Goal: Task Accomplishment & Management: Use online tool/utility

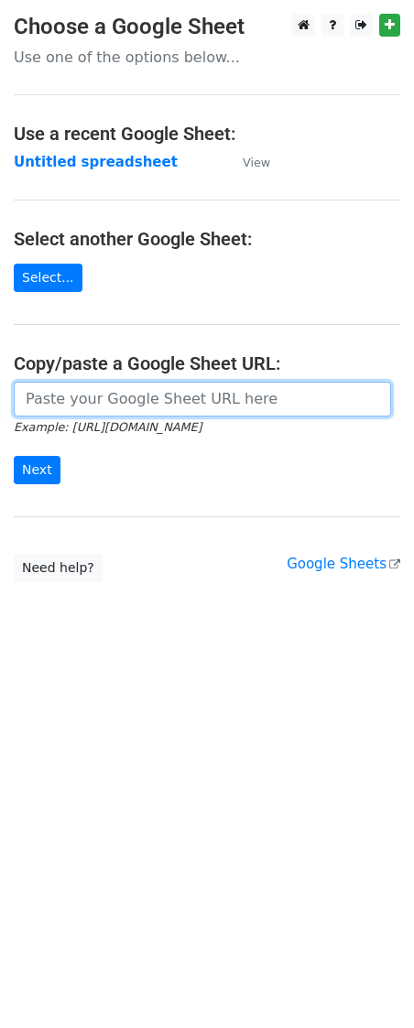
click at [92, 395] on input "url" at bounding box center [202, 399] width 377 height 35
paste input "[URL][DOMAIN_NAME]"
type input "[URL][DOMAIN_NAME]"
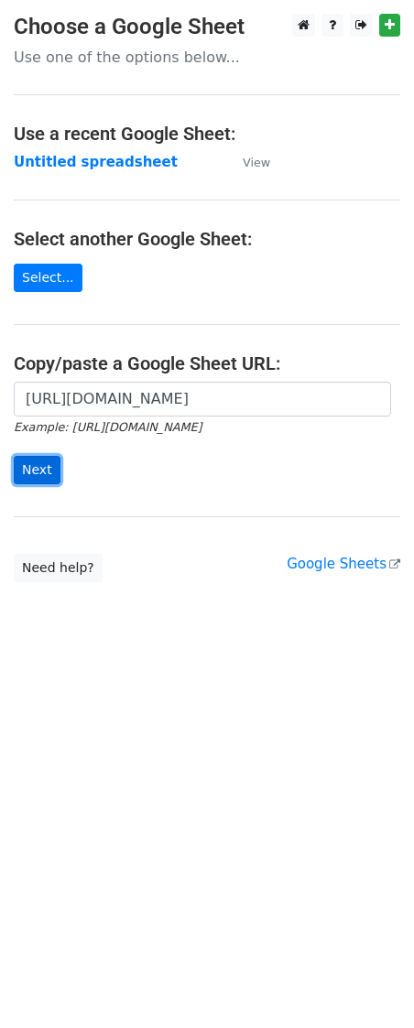
click at [27, 480] on input "Next" at bounding box center [37, 470] width 47 height 28
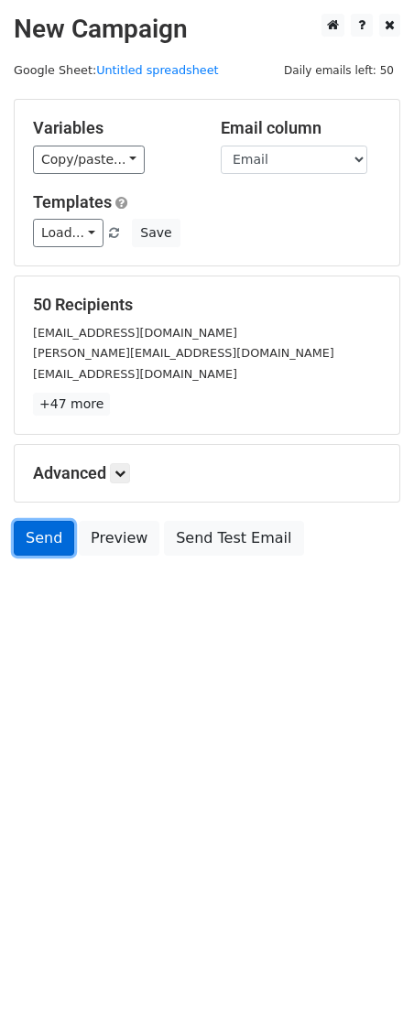
click at [48, 538] on link "Send" at bounding box center [44, 538] width 60 height 35
click at [24, 545] on link "Send" at bounding box center [44, 538] width 60 height 35
click at [33, 545] on link "Send" at bounding box center [44, 538] width 60 height 35
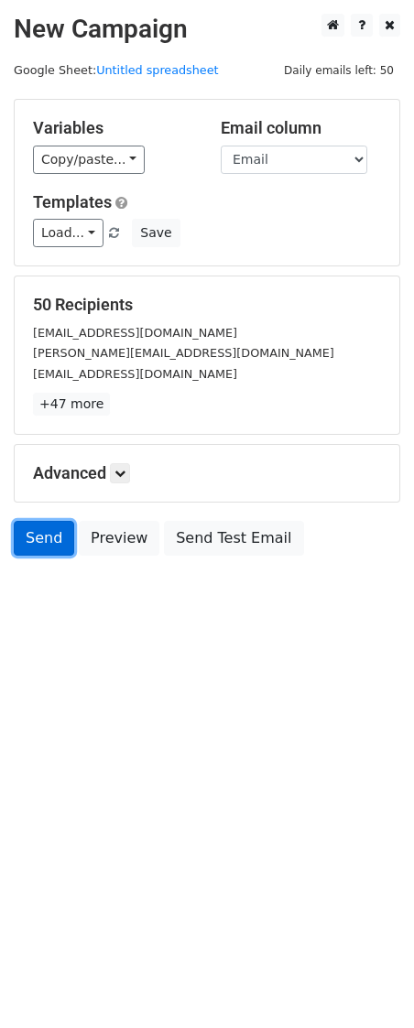
click at [33, 545] on link "Send" at bounding box center [44, 538] width 60 height 35
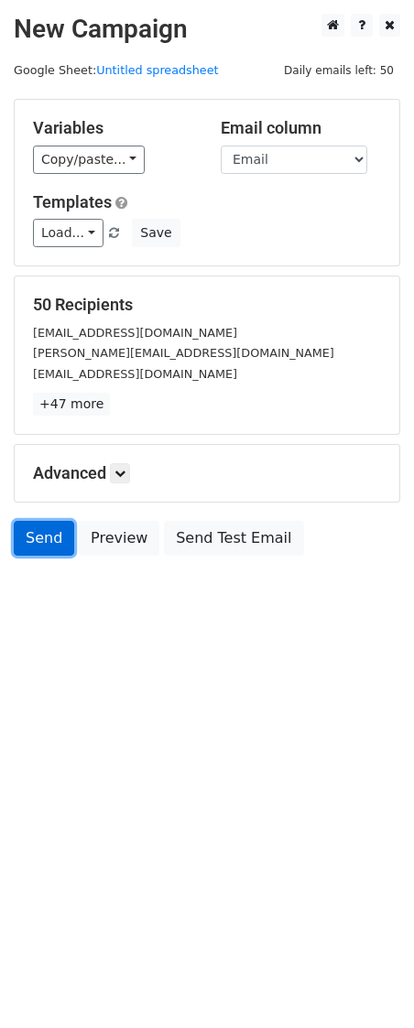
click at [33, 545] on link "Send" at bounding box center [44, 538] width 60 height 35
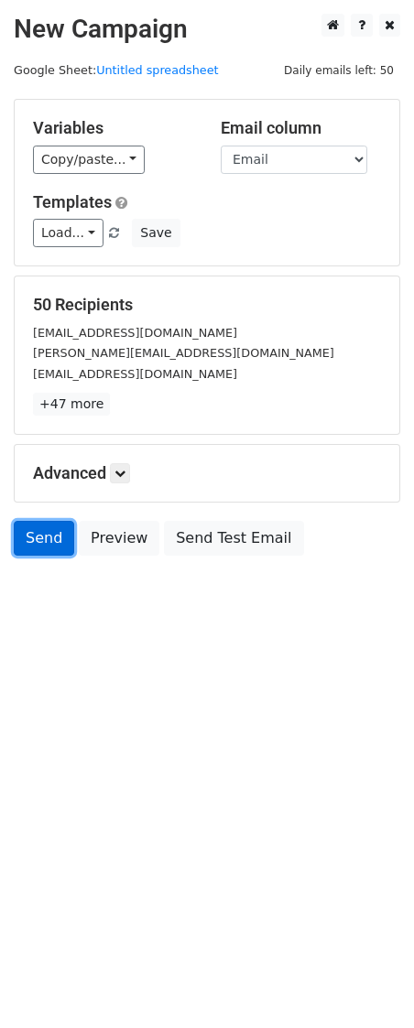
click at [34, 545] on link "Send" at bounding box center [44, 538] width 60 height 35
